Goal: Find specific page/section: Locate a particular part of the current website

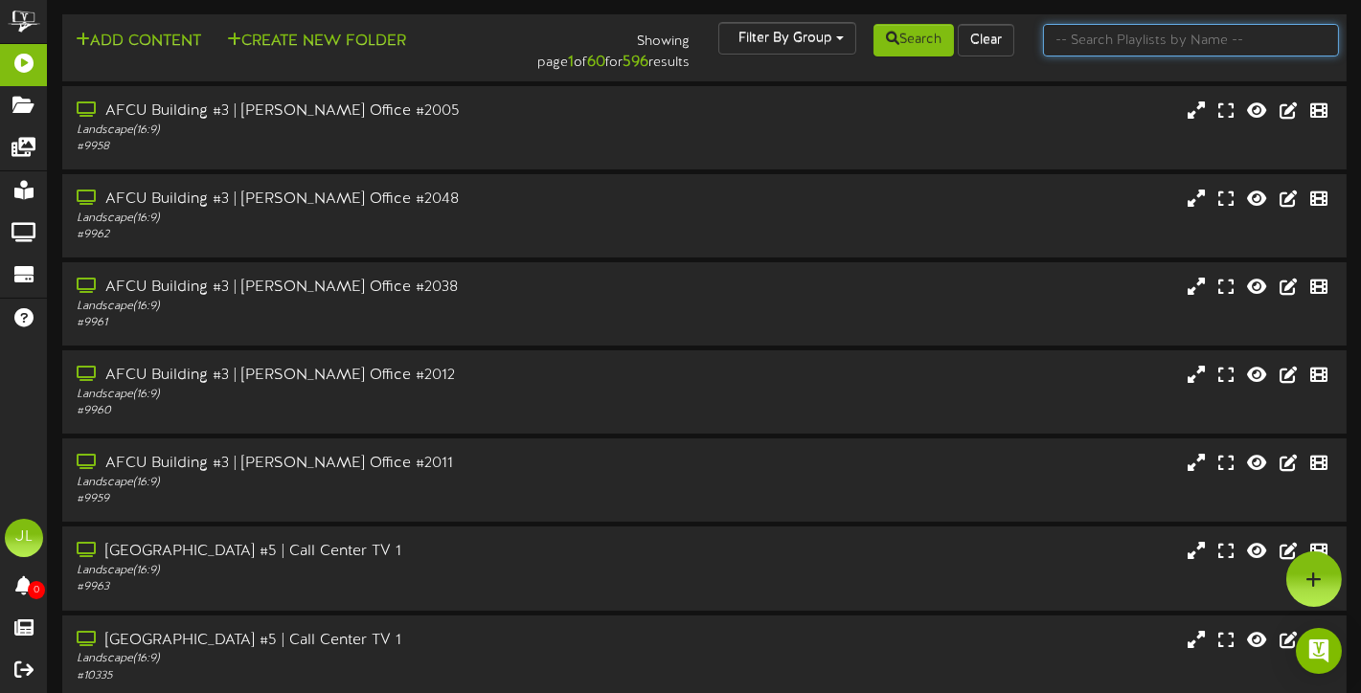
click at [1108, 43] on input "text" at bounding box center [1191, 40] width 296 height 33
type input "h"
type input "goodyear"
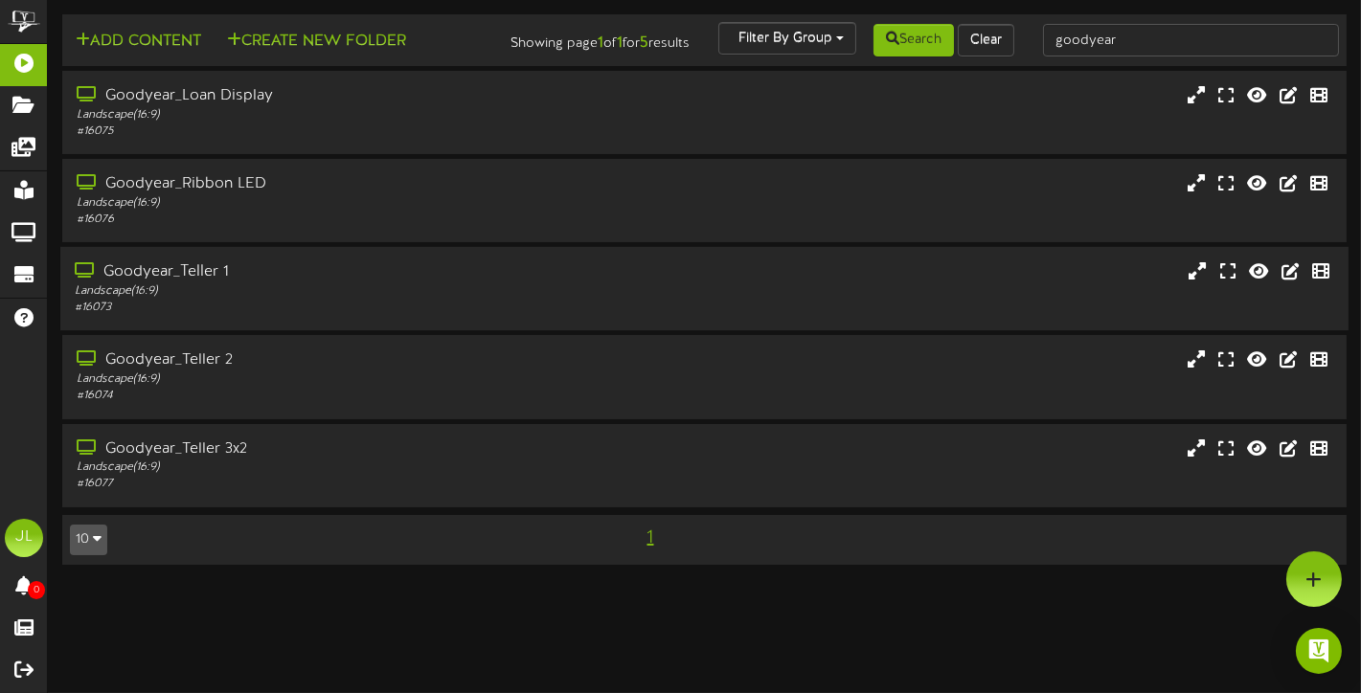
click at [360, 283] on div "Goodyear_Teller 1" at bounding box center [328, 272] width 507 height 22
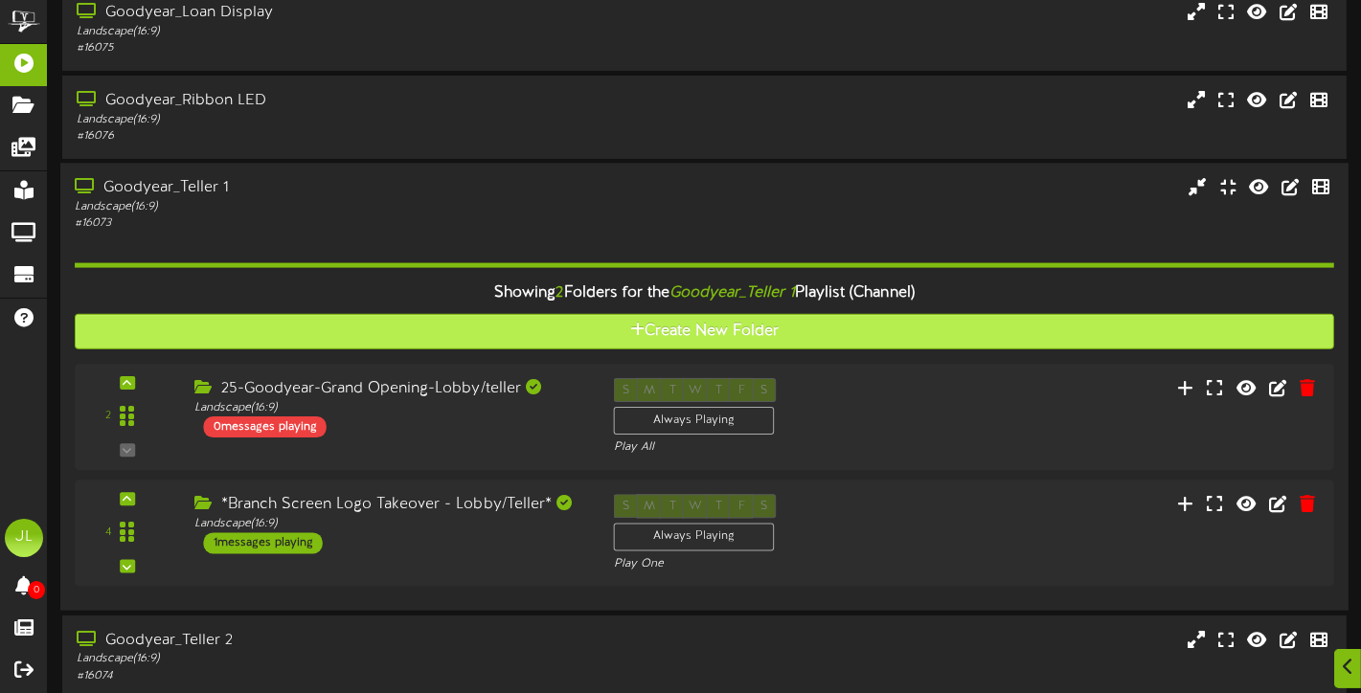
scroll to position [264, 0]
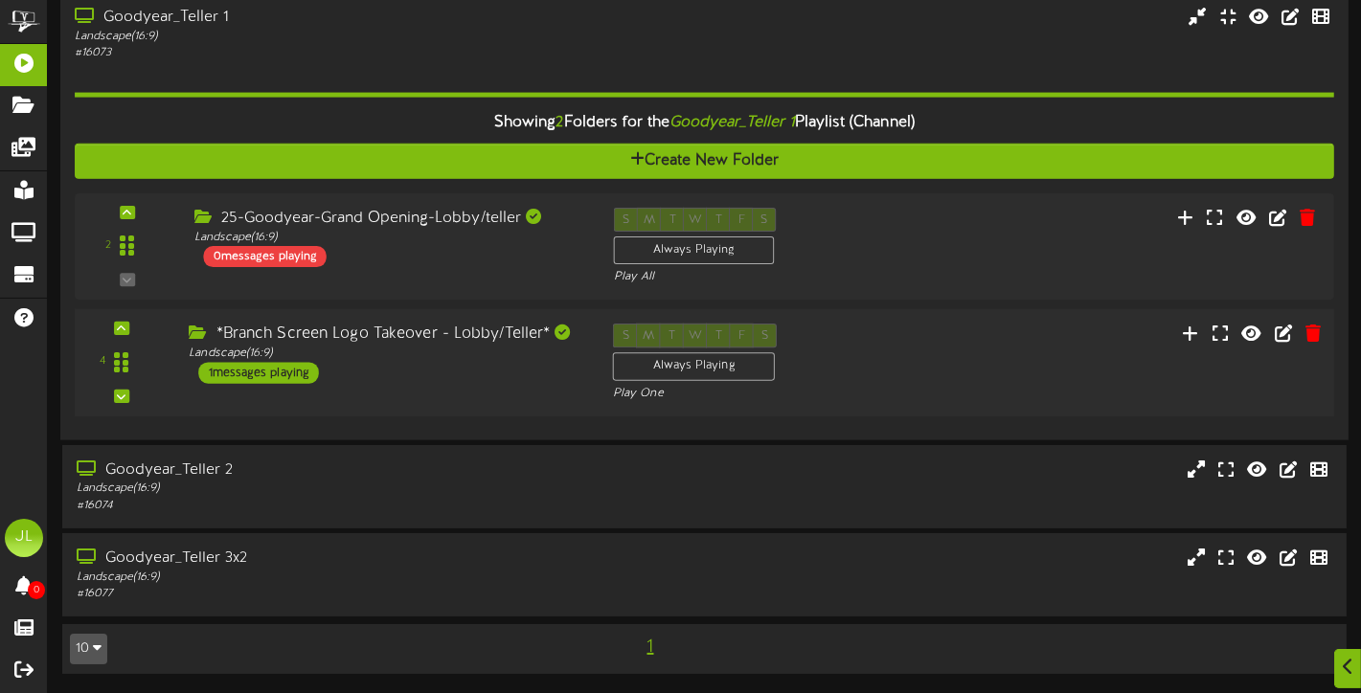
click at [520, 372] on div "*Branch Screen Logo Takeover - Lobby/Teller* Landscape ( 16:9 ) 1 messages play…" at bounding box center [386, 354] width 424 height 60
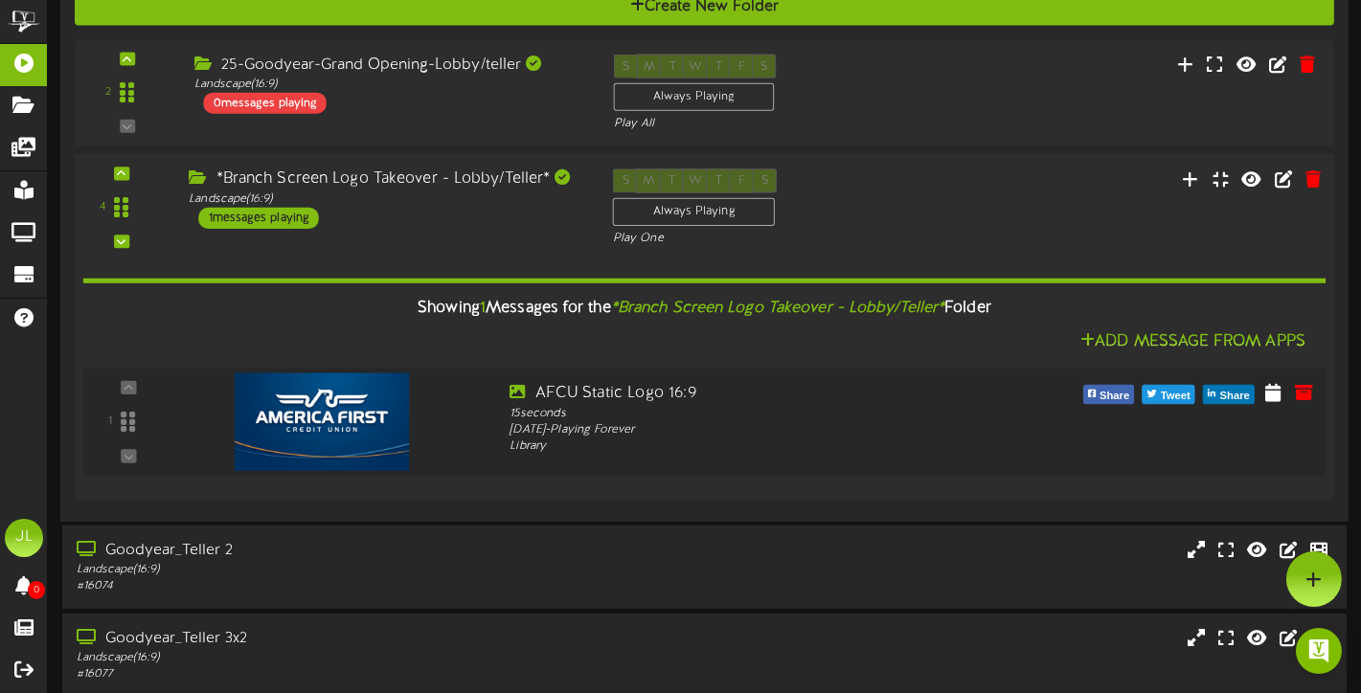
scroll to position [0, 0]
